Goal: Task Accomplishment & Management: Complete application form

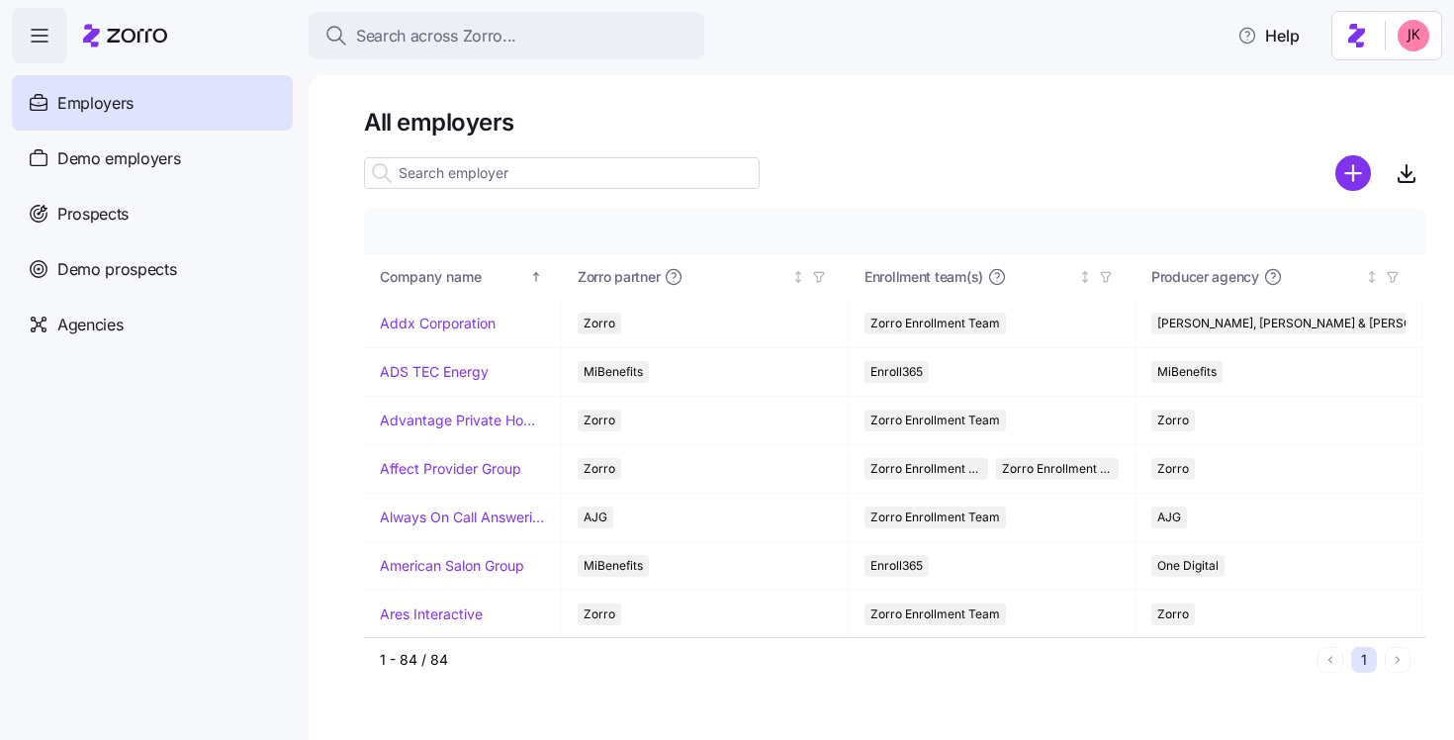
click at [147, 205] on div "Prospects" at bounding box center [152, 213] width 281 height 55
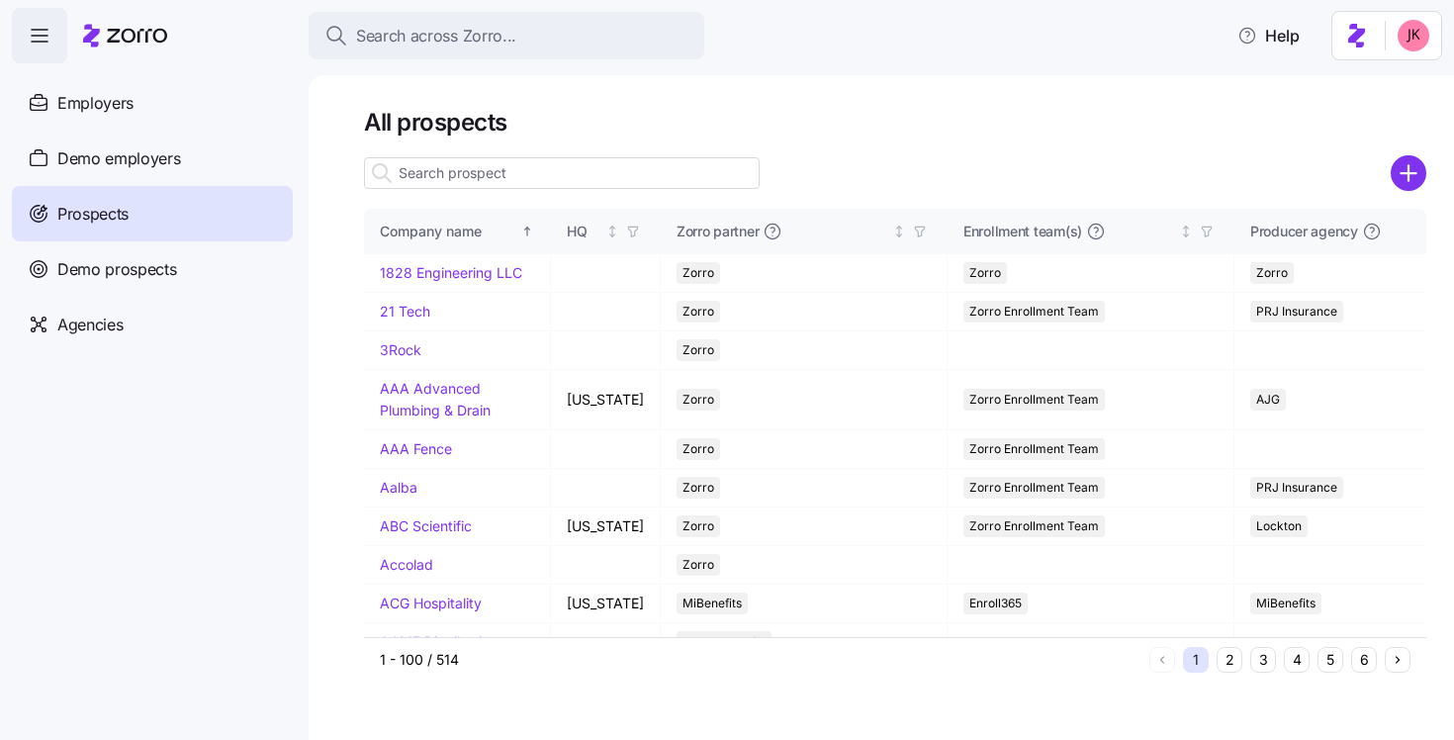
click at [1397, 158] on icon "add icon" at bounding box center [1409, 173] width 36 height 36
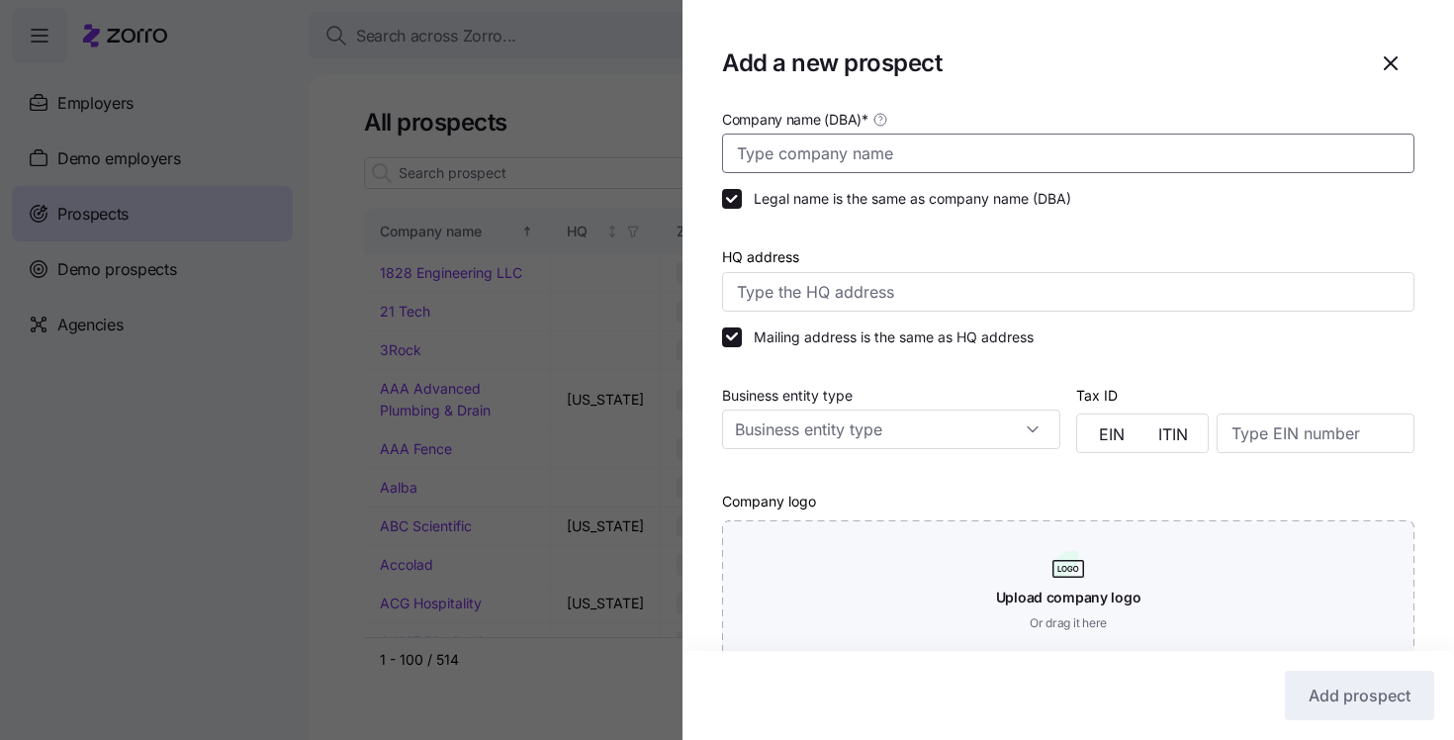
click at [898, 152] on input "Company name (DBA) *" at bounding box center [1068, 154] width 692 height 40
type input "Curion"
click at [776, 299] on input "HQ address" at bounding box center [1068, 292] width 692 height 40
paste input "[STREET_ADDRESS]"
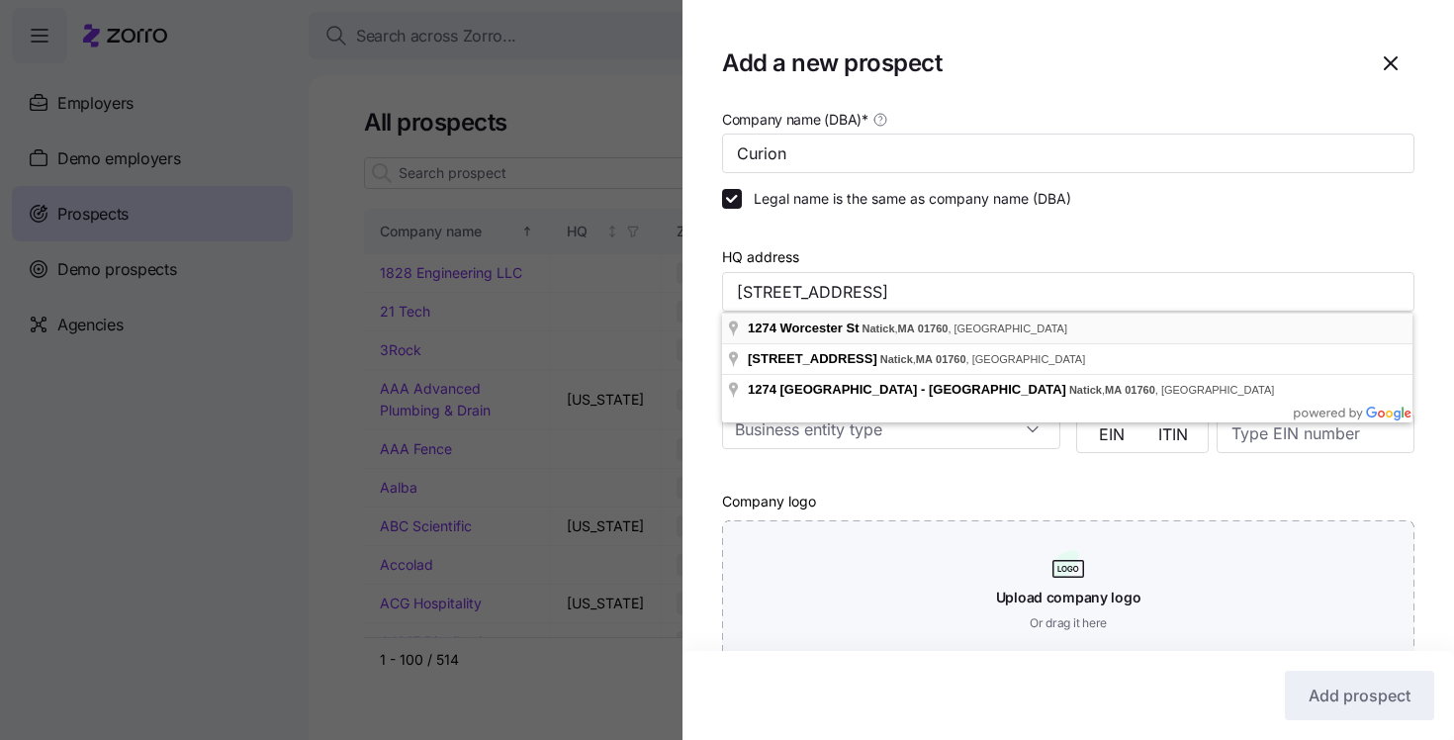
type input "[STREET_ADDRESS]"
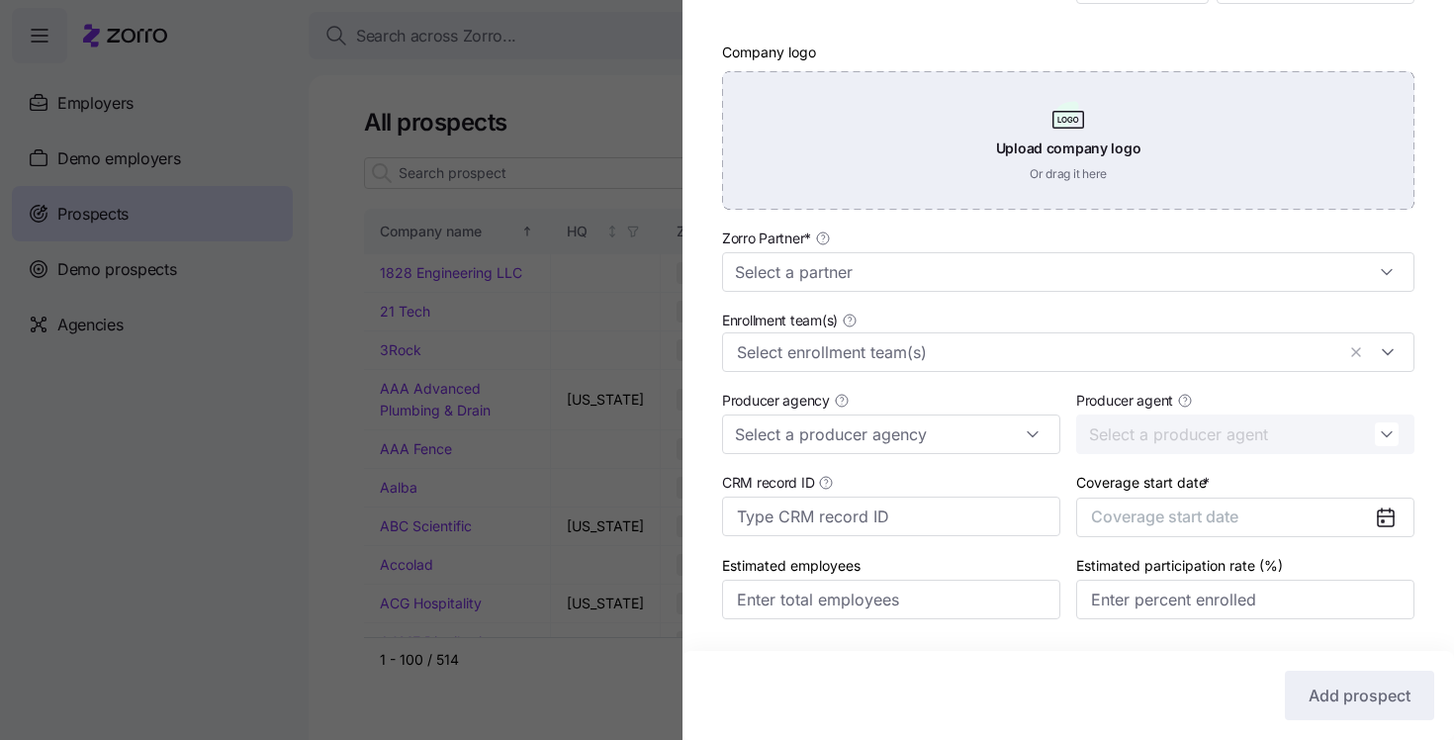
scroll to position [508, 0]
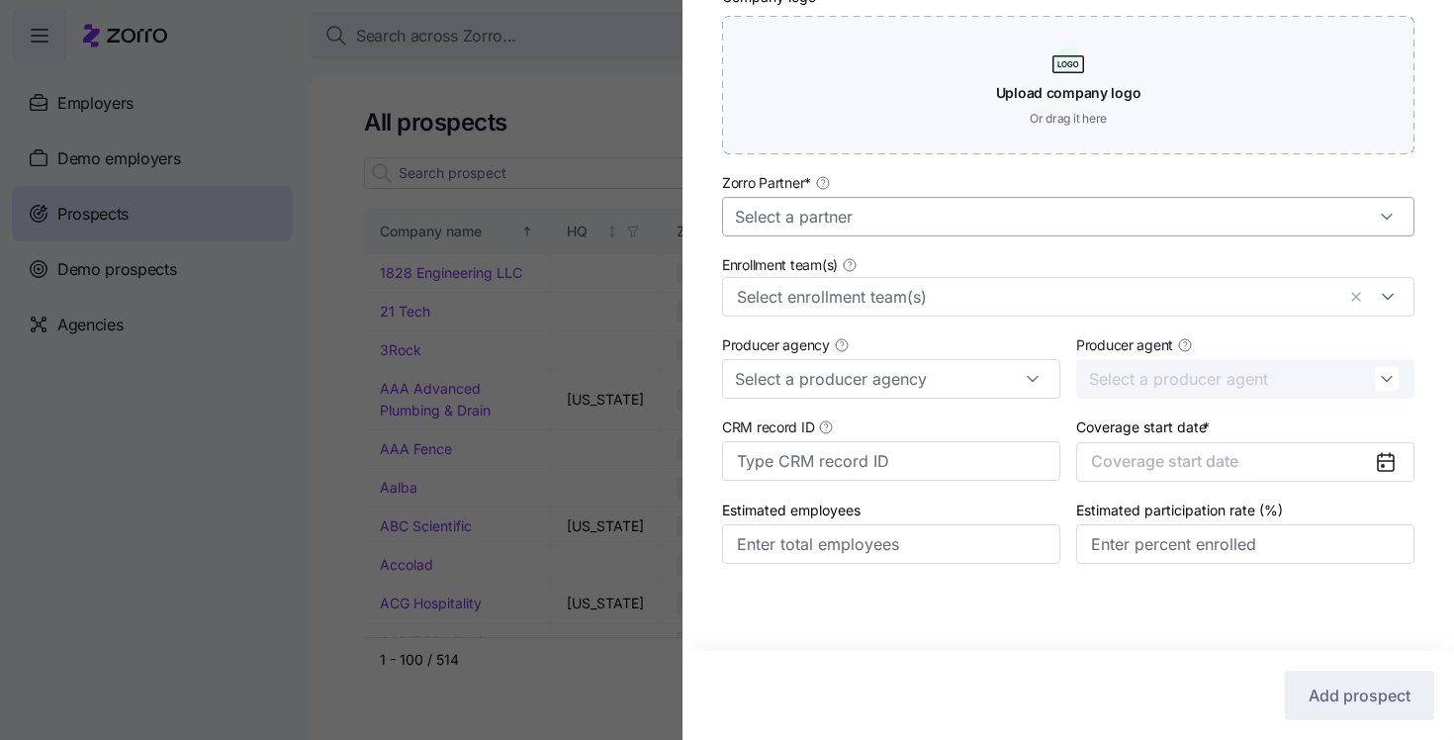
click at [752, 210] on input "Zorro Partner *" at bounding box center [1068, 217] width 692 height 40
type input "MMA"
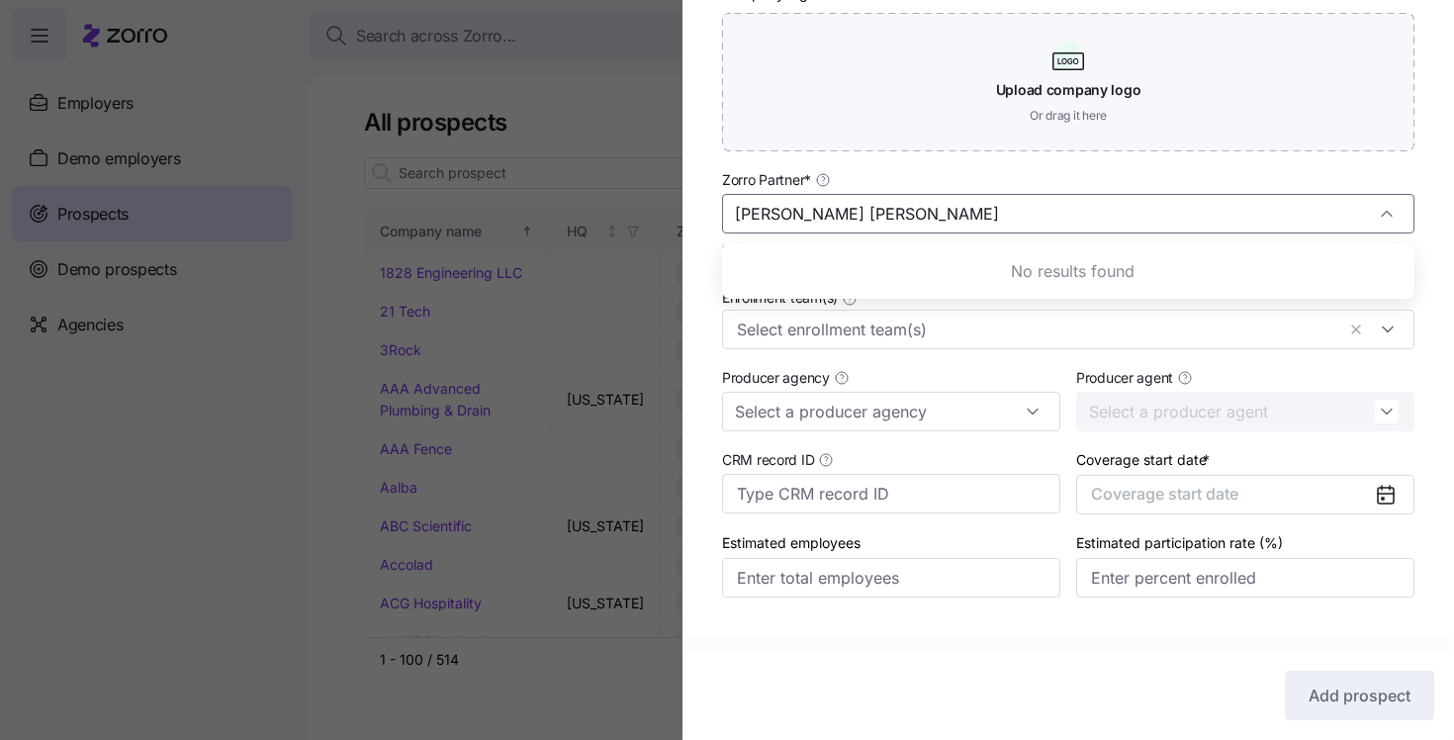
type input "[PERSON_NAME] [PERSON_NAME]"
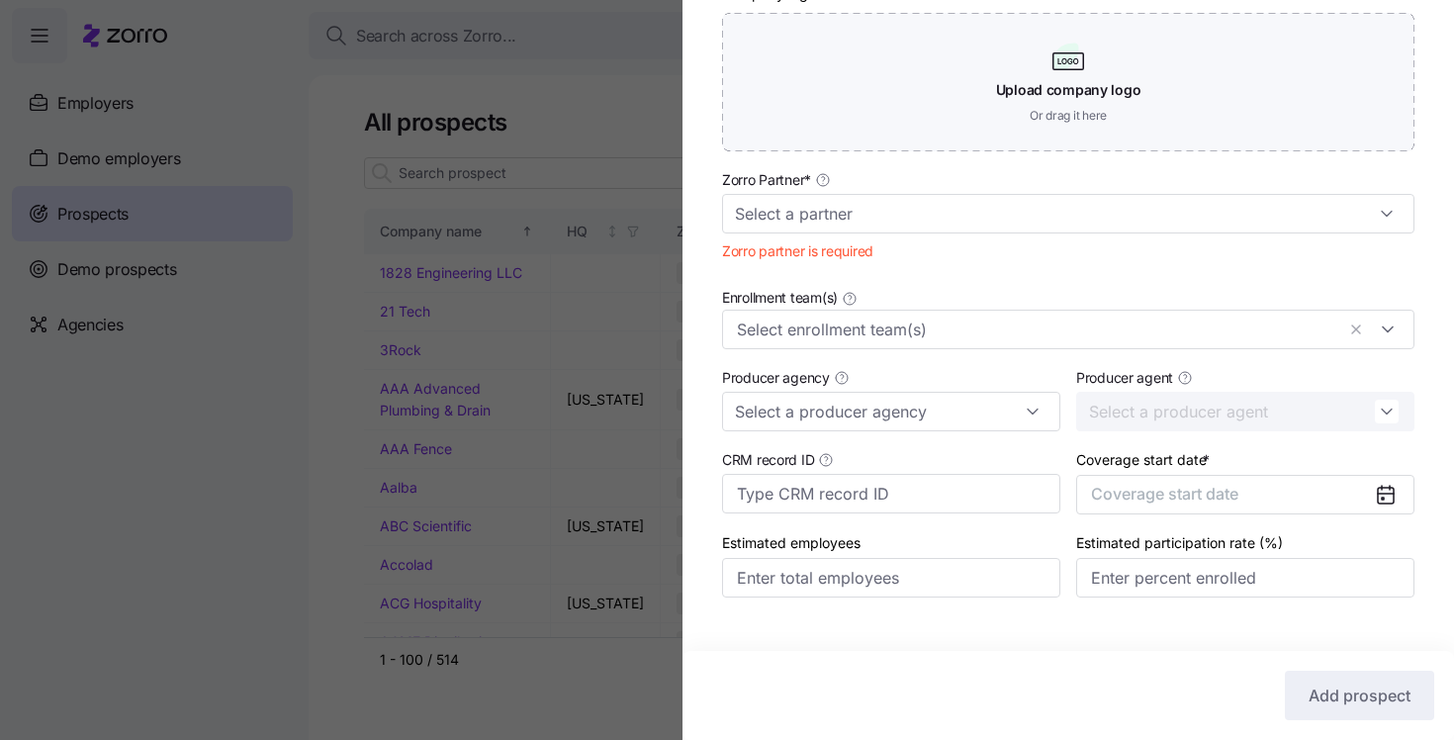
click at [712, 240] on div "Company name (DBA) * Curion Legal name is the same as company name (DBA) HQ add…" at bounding box center [1069, 118] width 772 height 1038
click at [755, 229] on input "Zorro Partner *" at bounding box center [1068, 214] width 692 height 40
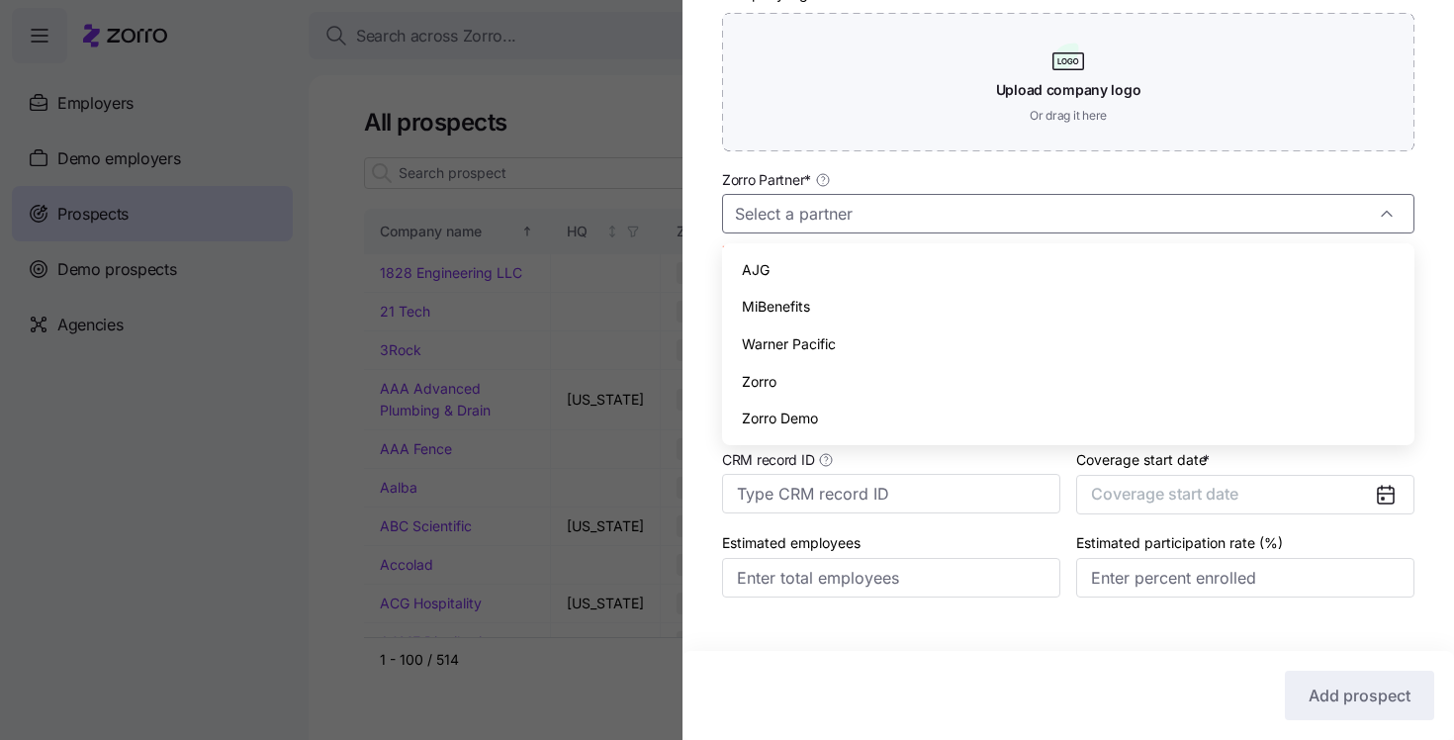
click at [754, 385] on span "Zorro" at bounding box center [759, 382] width 35 height 22
type input "Zorro"
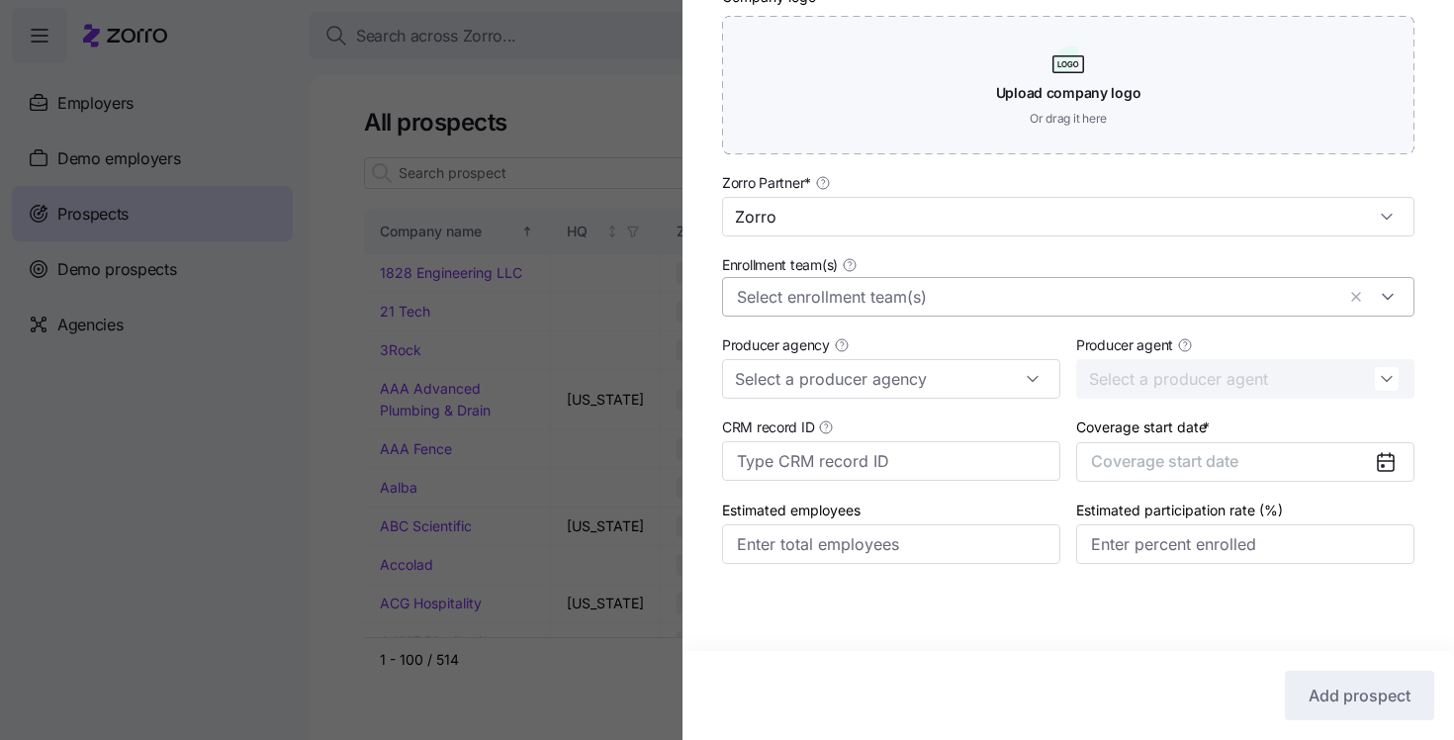
click at [788, 303] on input "Enrollment team(s)" at bounding box center [1036, 297] width 598 height 26
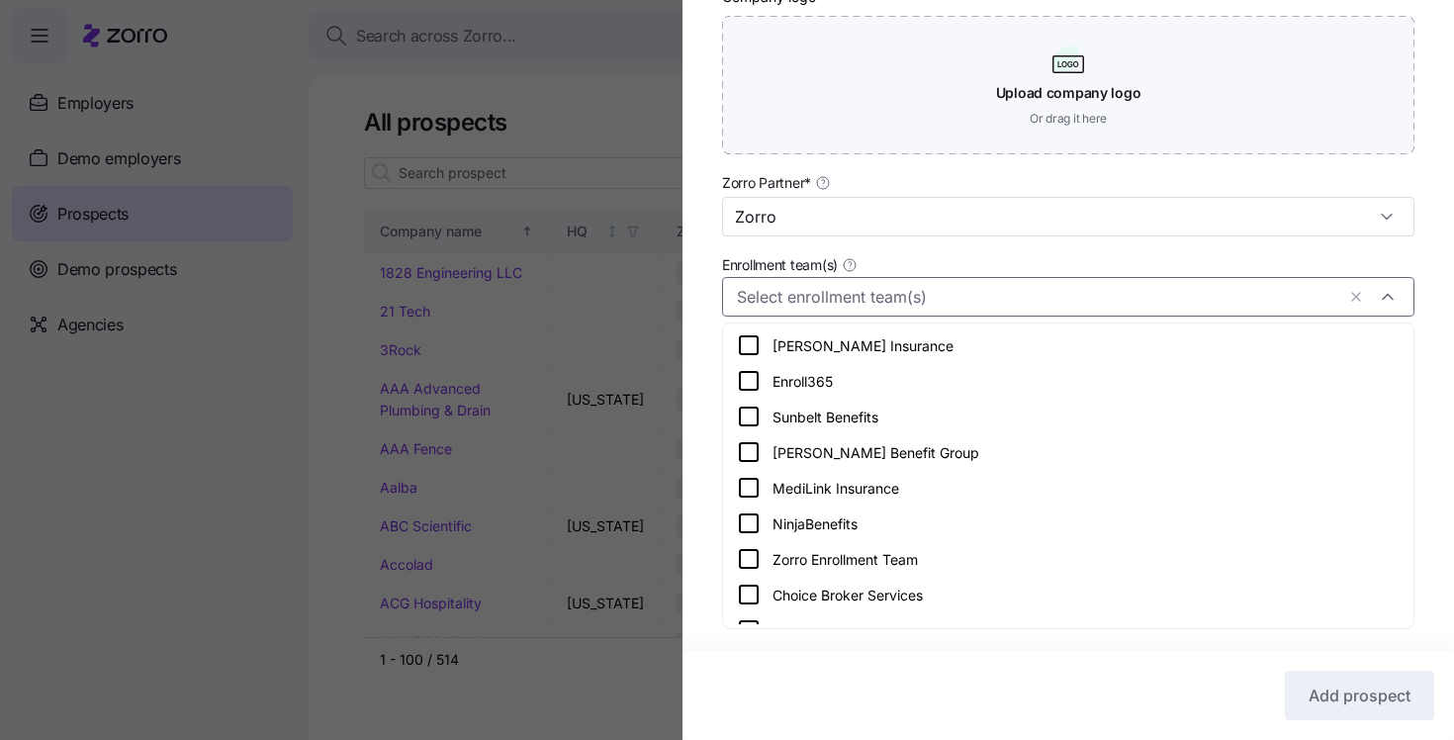
scroll to position [344, 0]
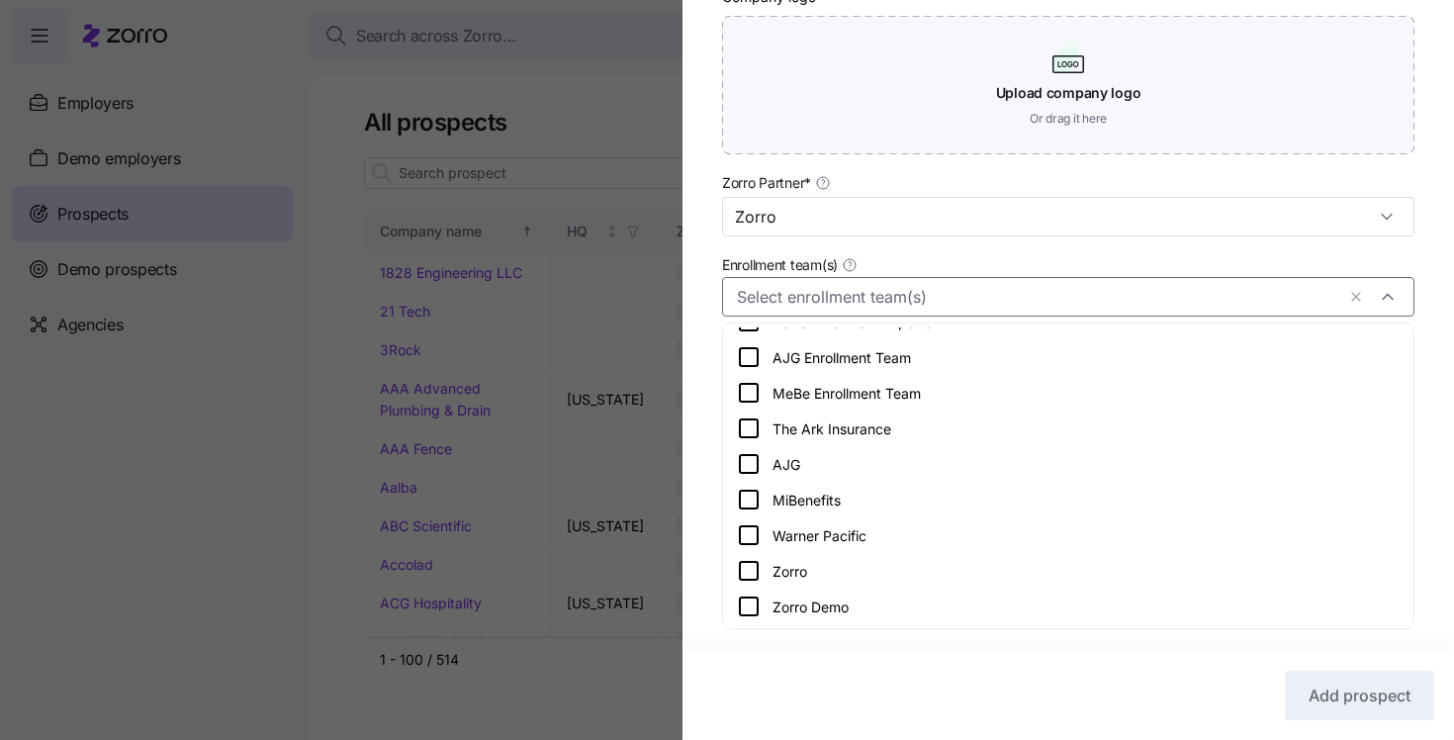
click at [744, 574] on icon at bounding box center [749, 571] width 24 height 24
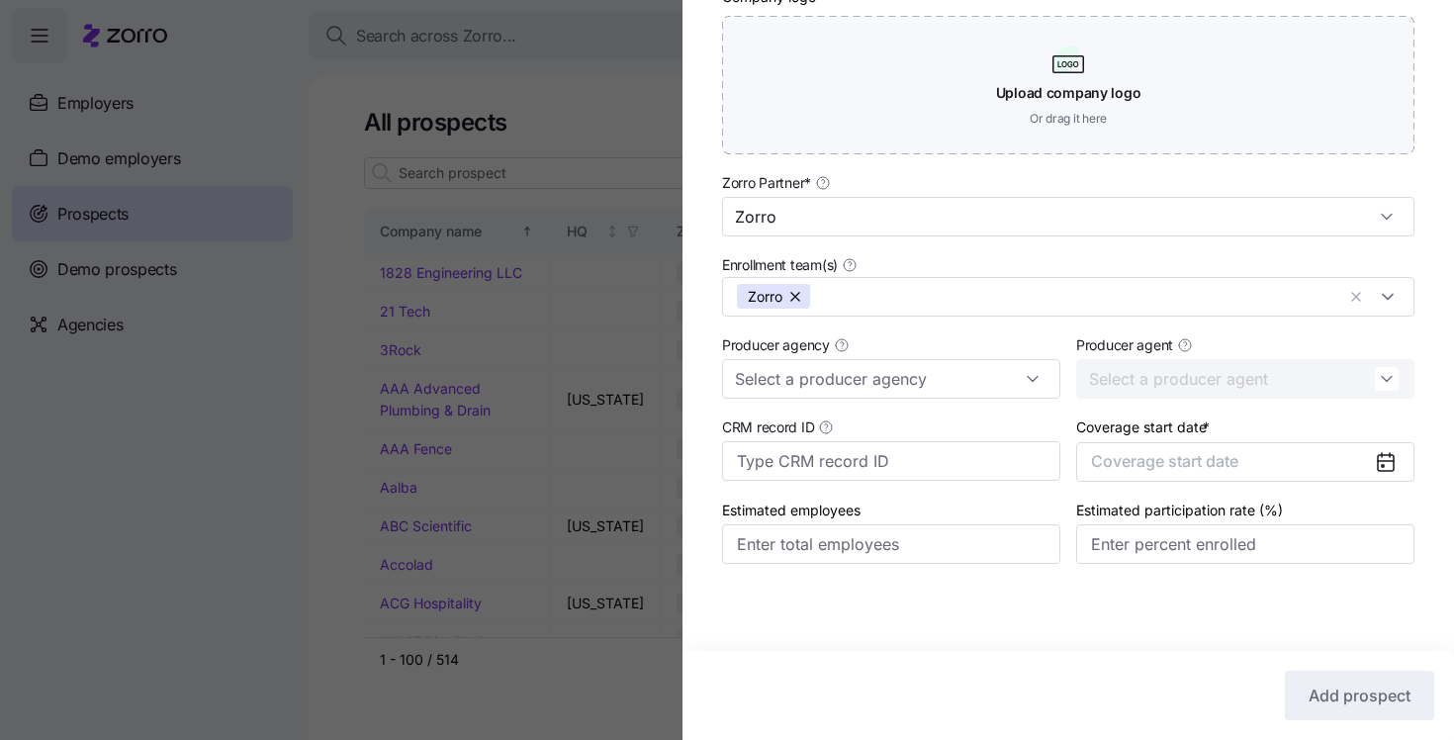
click at [708, 521] on div "Company name (DBA) * Curion Legal name is the same as company name (DBA) HQ add…" at bounding box center [1069, 102] width 772 height 1001
click at [825, 384] on input "Producer agency" at bounding box center [891, 379] width 338 height 40
click at [809, 465] on div "MMA" at bounding box center [891, 469] width 323 height 38
type input "MMA"
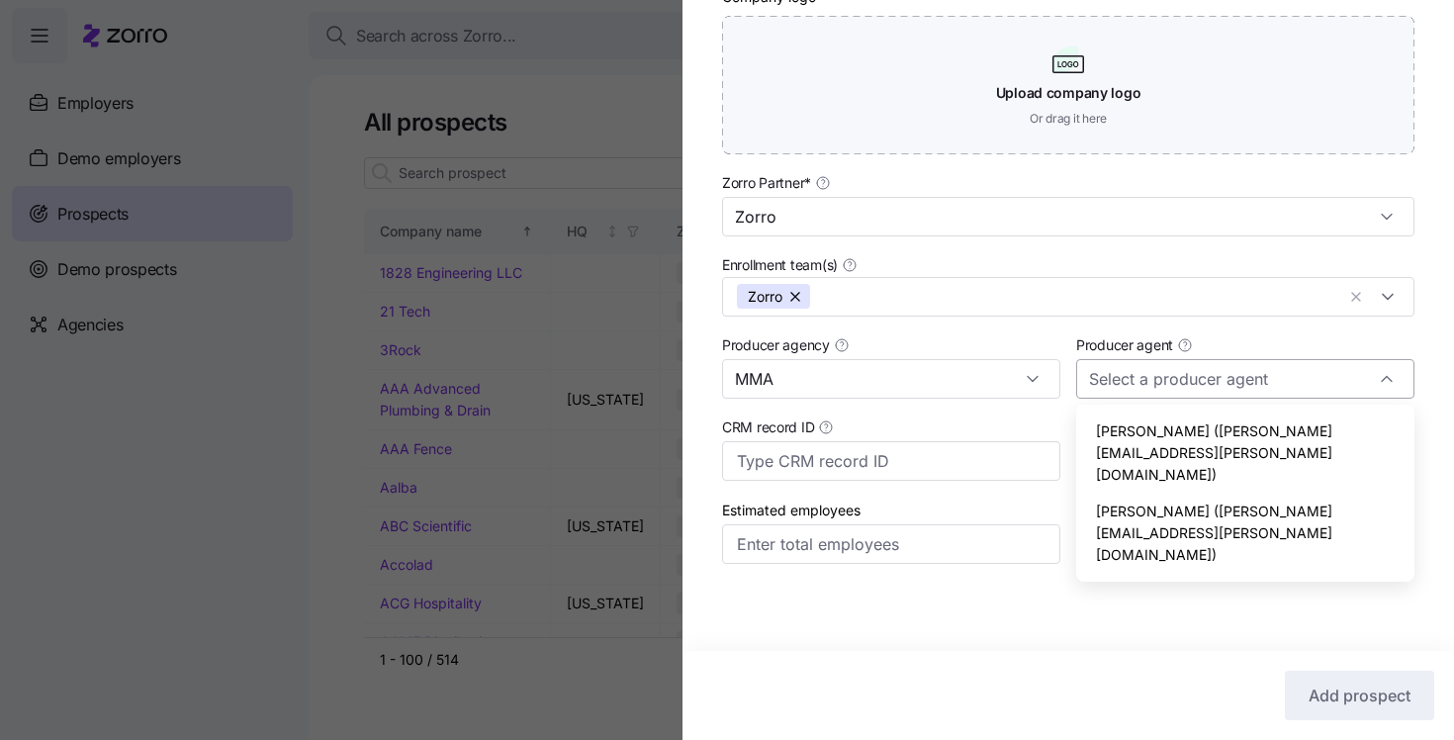
click at [1110, 380] on input "Producer agent" at bounding box center [1245, 379] width 338 height 40
click at [1184, 326] on div "Producer agent" at bounding box center [1245, 365] width 354 height 82
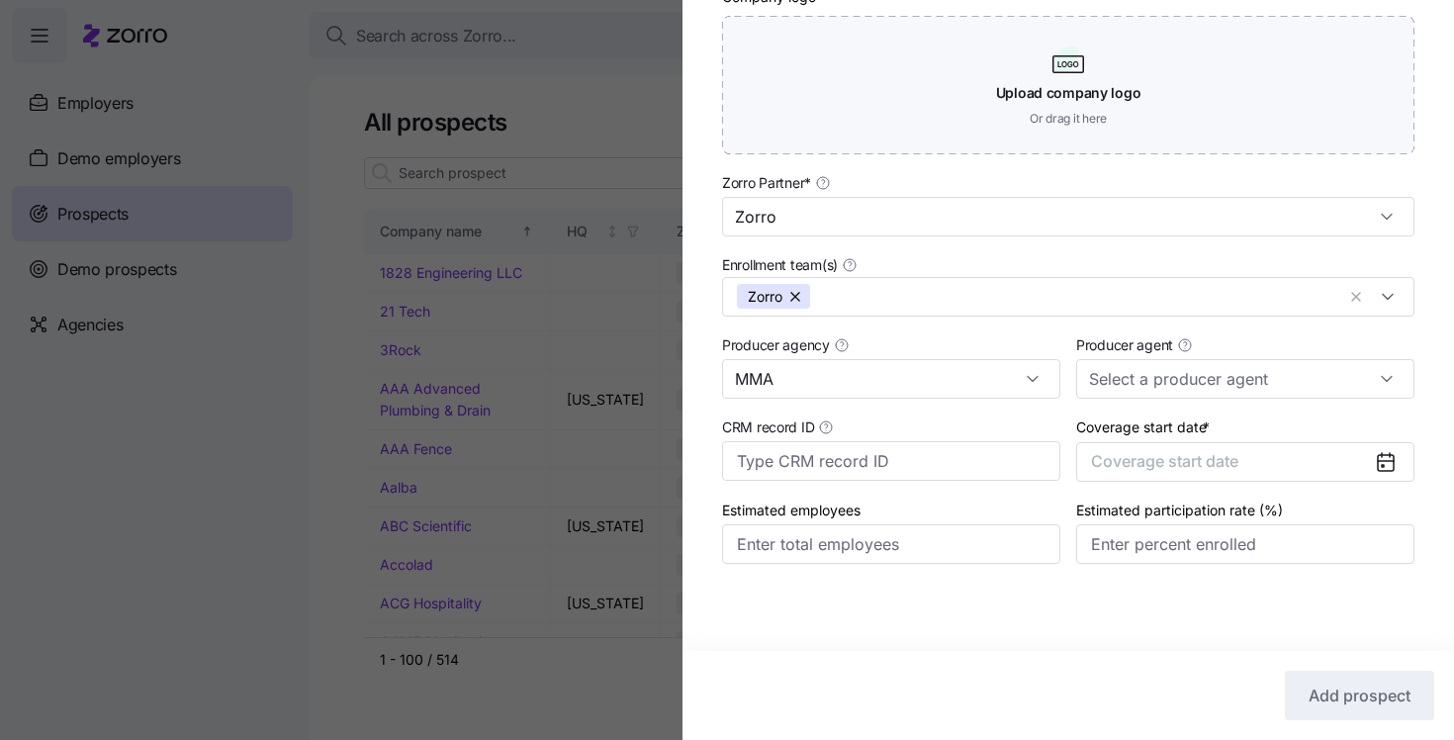
click at [1389, 458] on icon at bounding box center [1386, 463] width 16 height 16
click at [1386, 456] on icon at bounding box center [1386, 463] width 16 height 16
click at [1371, 461] on button "Coverage start date" at bounding box center [1245, 462] width 338 height 40
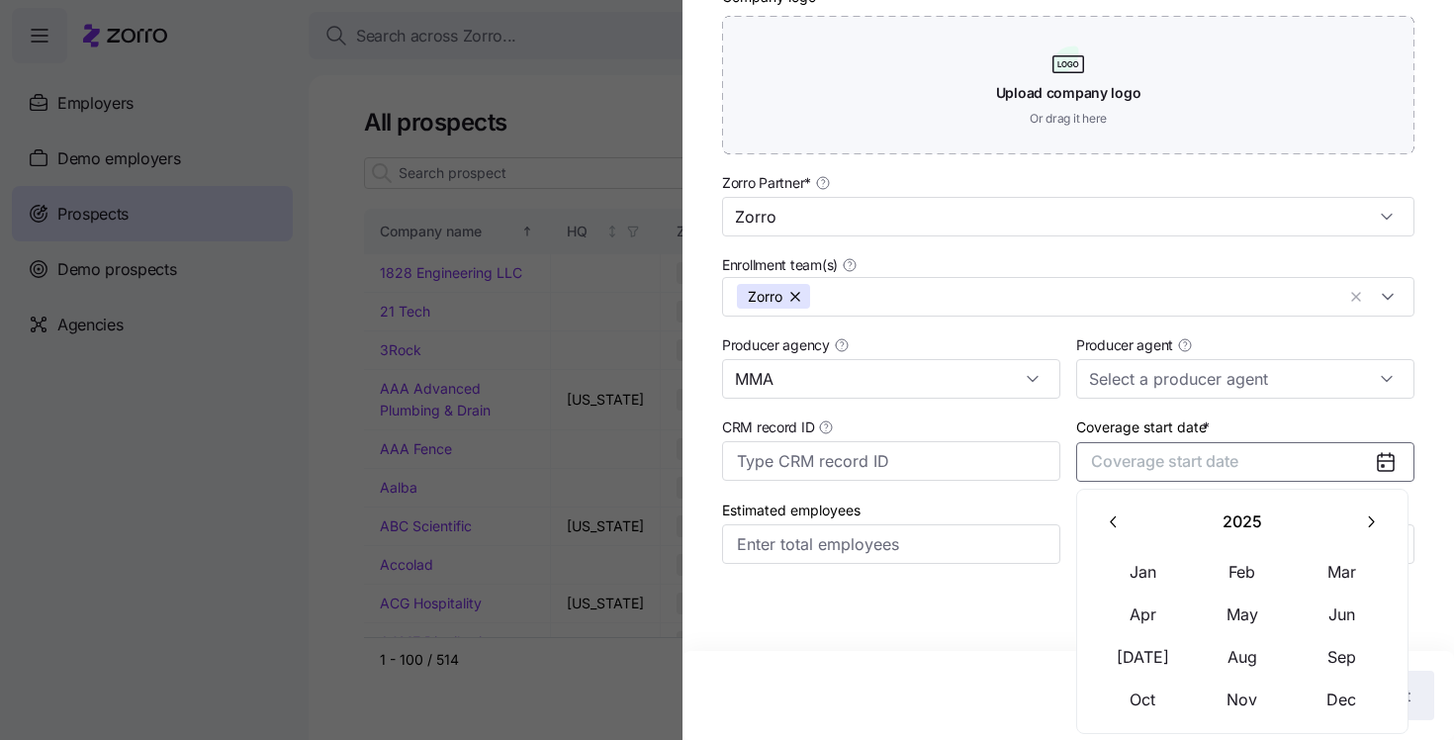
click at [1354, 518] on button "button" at bounding box center [1371, 523] width 42 height 42
click at [1360, 520] on button "button" at bounding box center [1371, 523] width 42 height 42
click at [1125, 519] on button "button" at bounding box center [1114, 523] width 42 height 42
click at [1135, 555] on button "Jan" at bounding box center [1143, 572] width 99 height 42
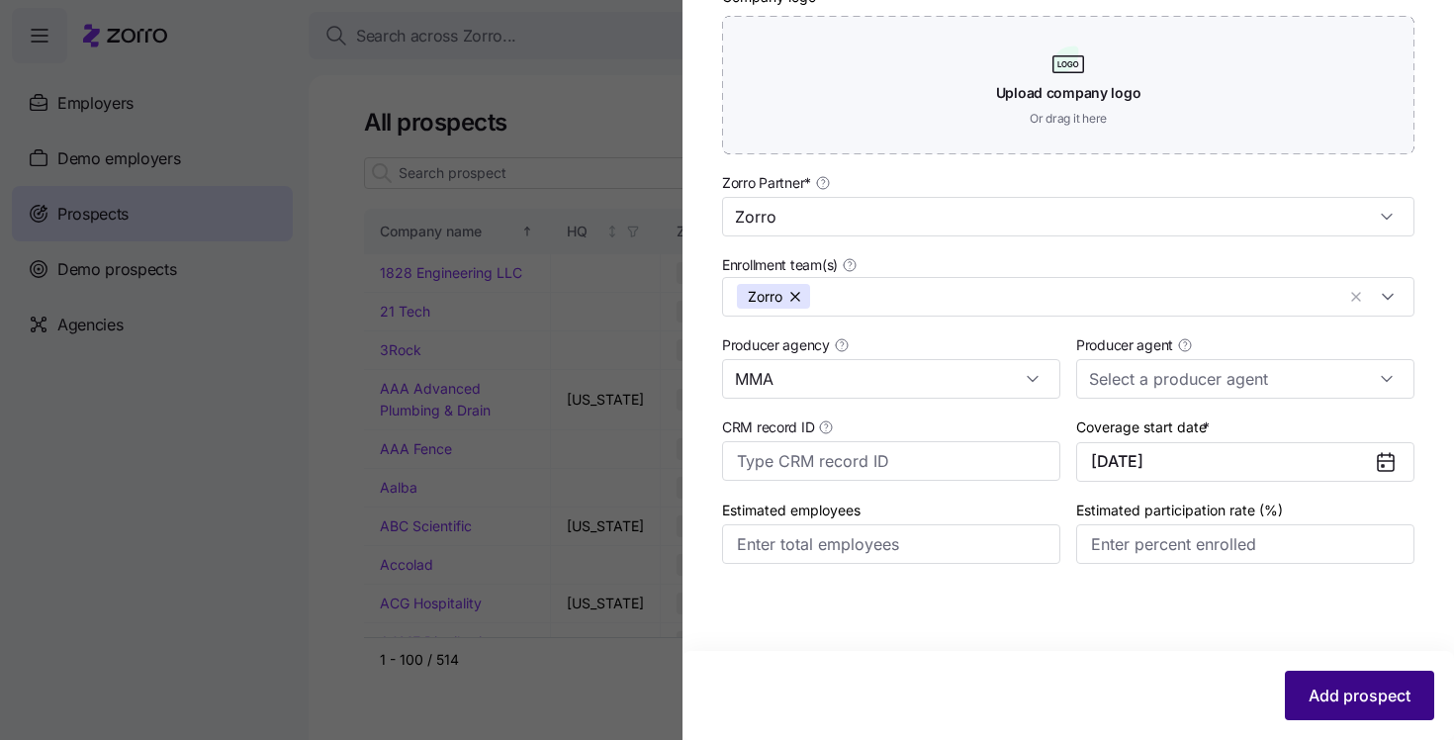
click at [1331, 698] on span "Add prospect" at bounding box center [1360, 696] width 102 height 24
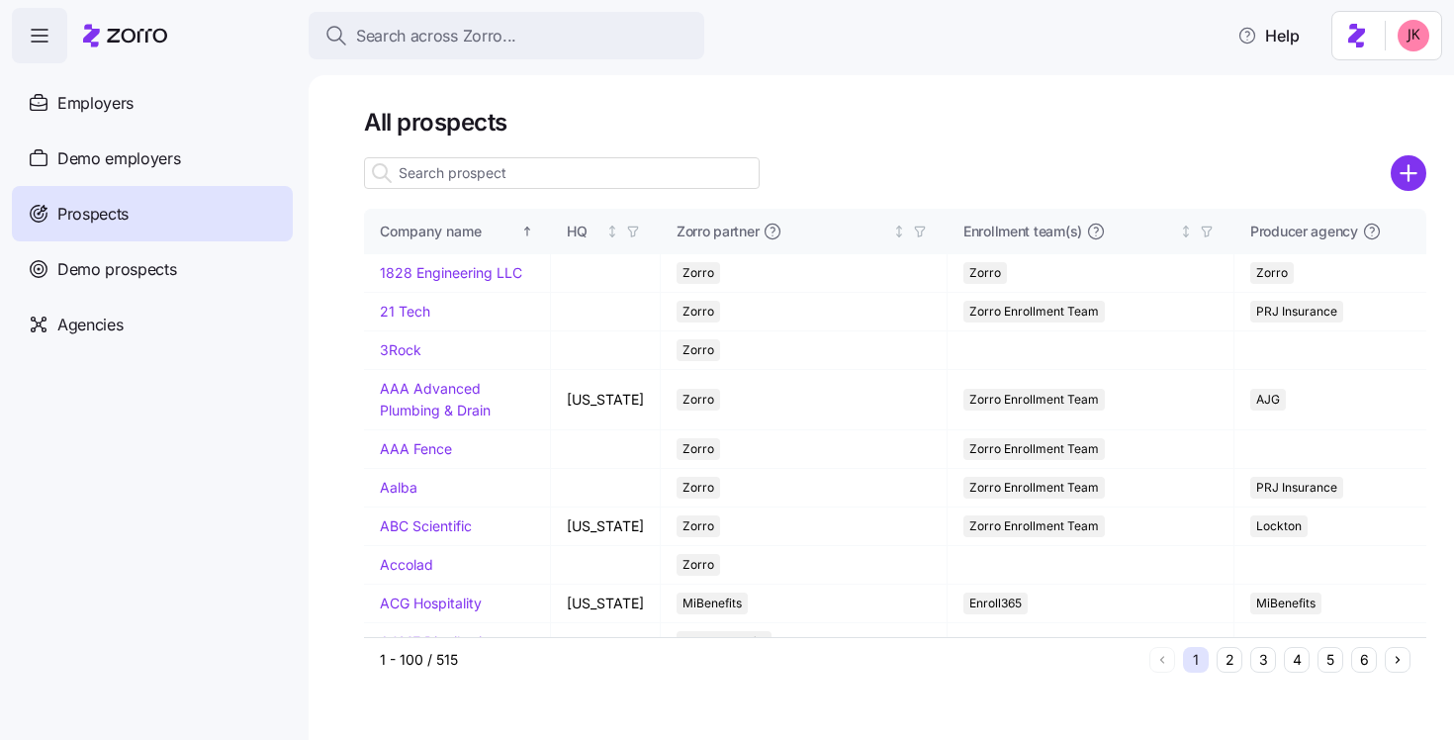
click at [496, 173] on input at bounding box center [562, 173] width 396 height 32
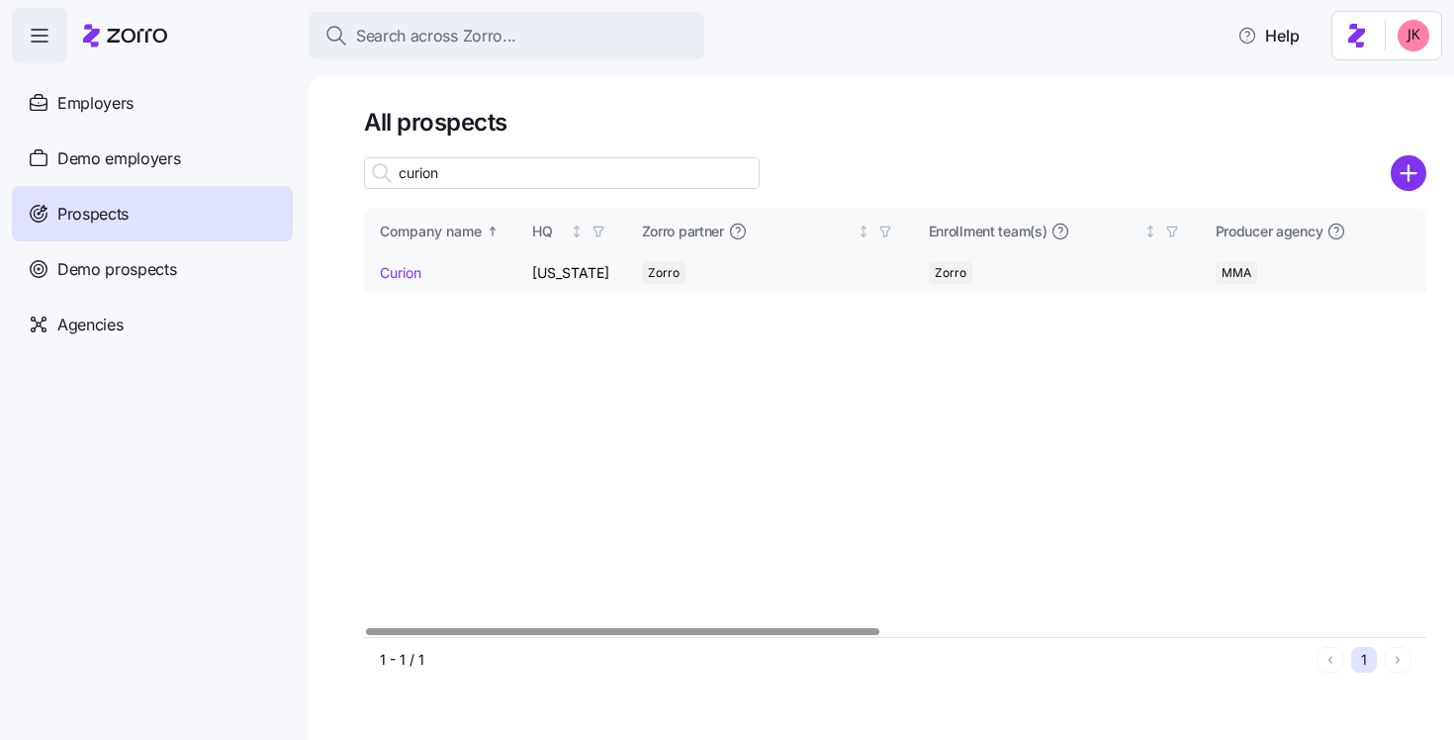
type input "curion"
click at [408, 276] on link "Curion" at bounding box center [401, 272] width 42 height 17
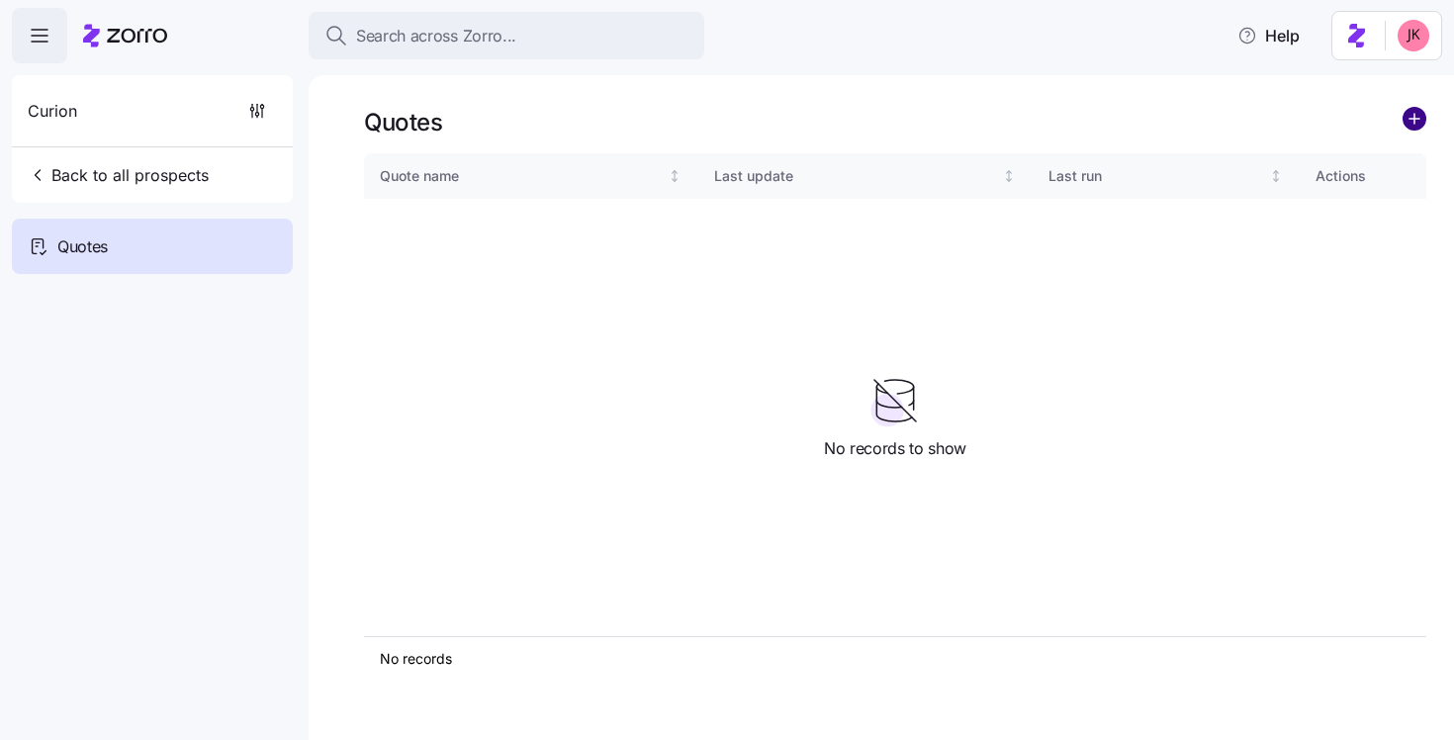
click at [1411, 126] on circle "add icon" at bounding box center [1415, 119] width 22 height 22
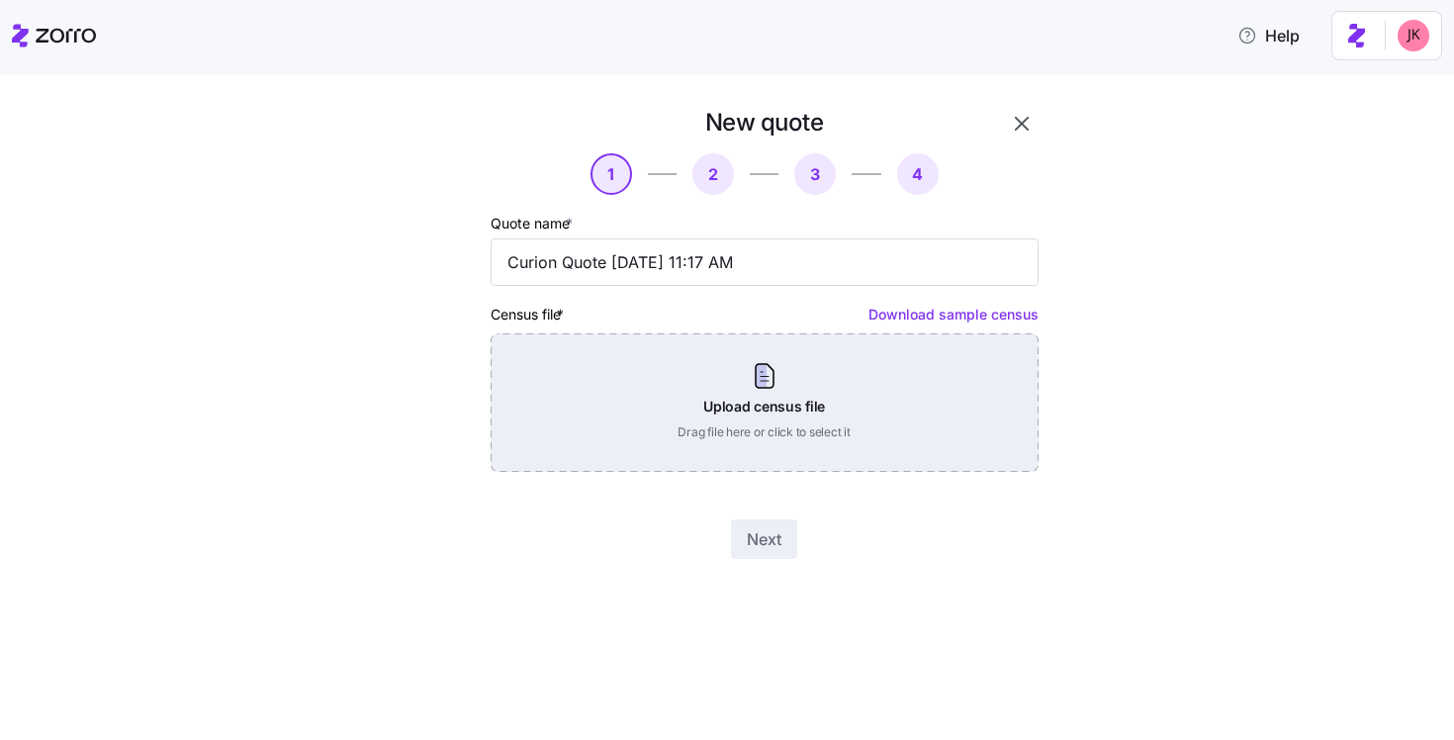
click at [766, 389] on div "Upload census file Drag file here or click to select it" at bounding box center [765, 402] width 548 height 138
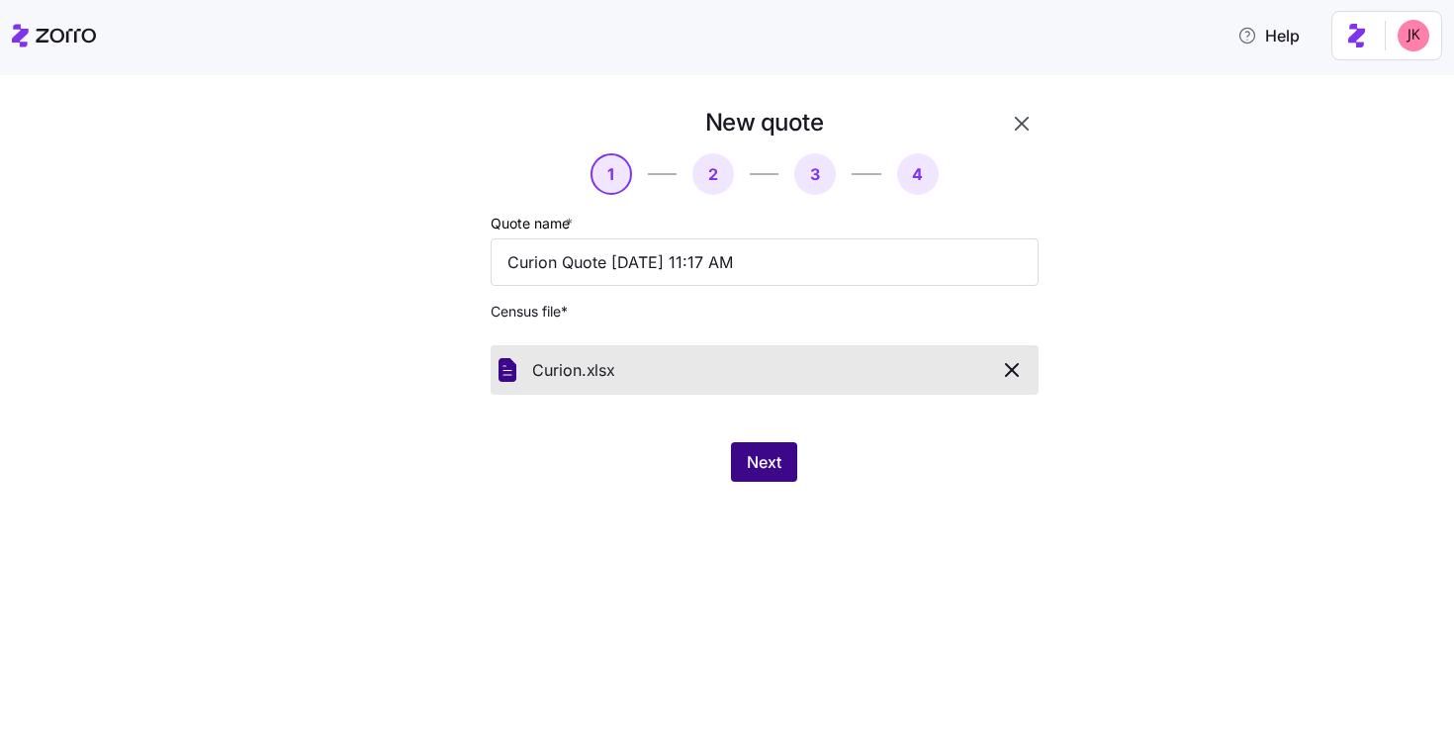
click at [768, 461] on span "Next" at bounding box center [764, 462] width 35 height 24
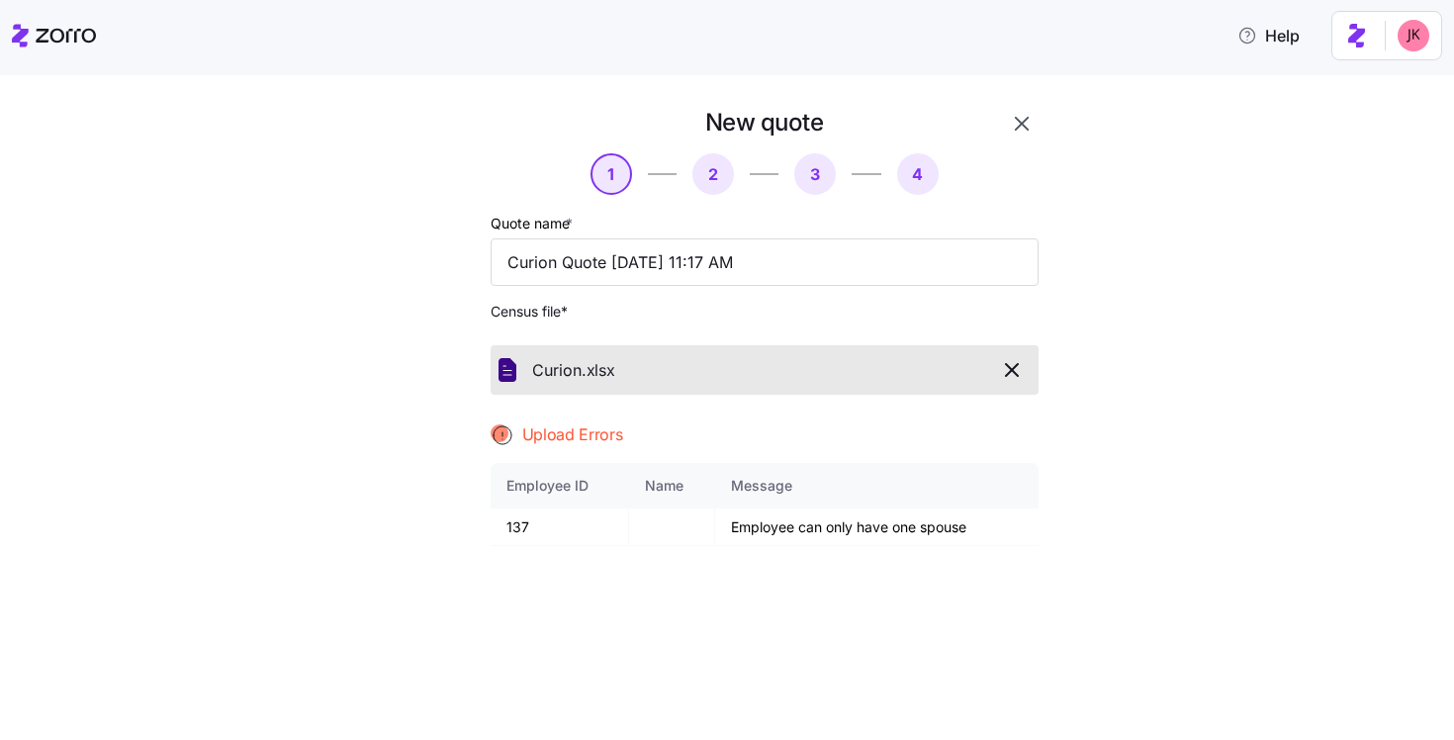
click at [358, 185] on div "New quote 1 2 3 4 Quote name * Curion Quote [DATE] 11:17 AM Census file * Curio…" at bounding box center [740, 489] width 1371 height 764
click at [1005, 373] on icon "button" at bounding box center [1012, 370] width 24 height 24
